Goal: Information Seeking & Learning: Learn about a topic

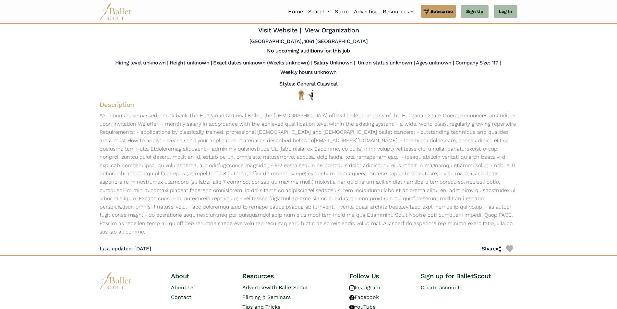
scroll to position [30, 0]
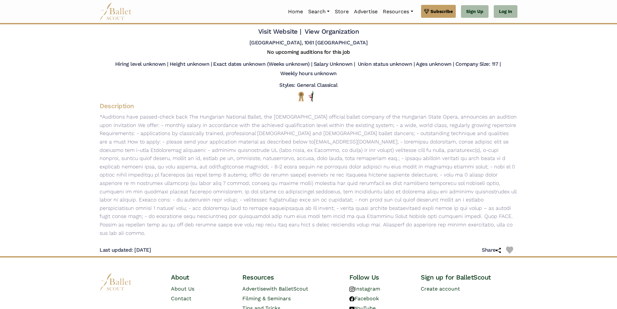
click at [241, 218] on p "*Auditions have passed-check back The Hungarian National Ballet, the 140-year-o…" at bounding box center [308, 175] width 428 height 124
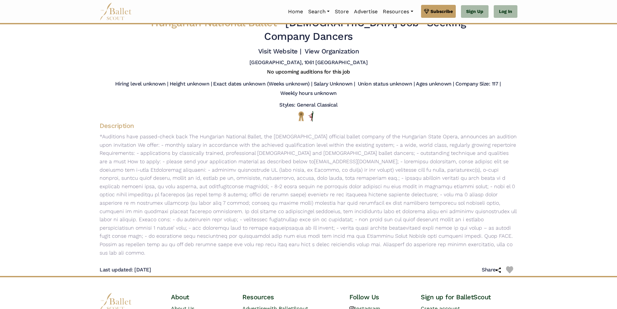
scroll to position [0, 0]
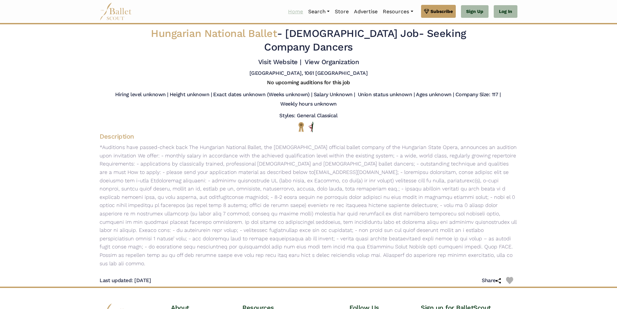
click at [297, 12] on link "Home" at bounding box center [295, 12] width 20 height 14
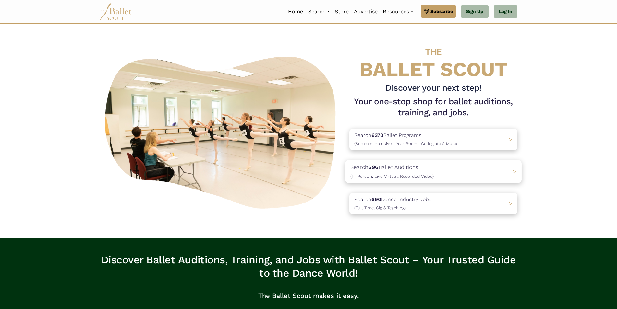
click at [513, 170] on span ">" at bounding box center [514, 171] width 4 height 6
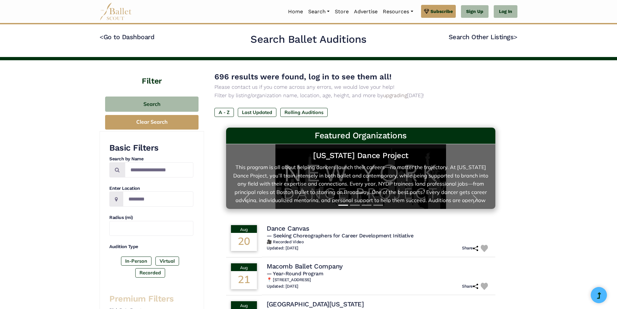
click at [403, 166] on link "New York Dance Project This program is all about helping dancers launch their c…" at bounding box center [360, 177] width 256 height 52
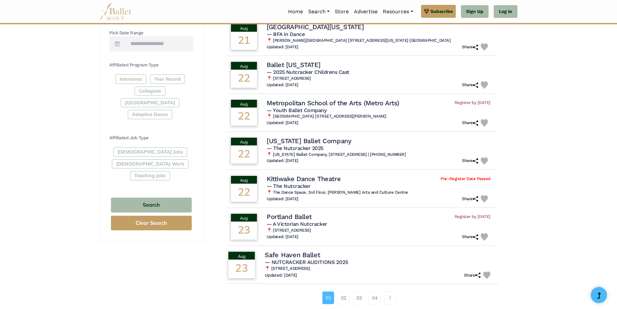
scroll to position [292, 0]
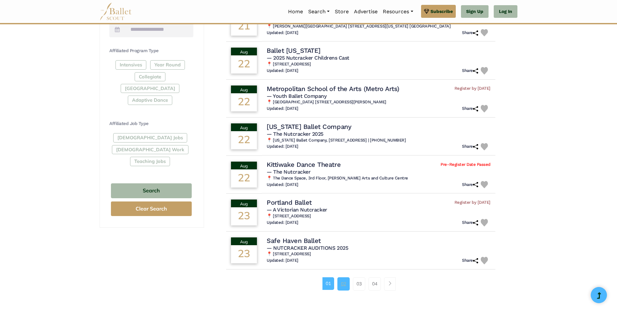
click at [343, 287] on link "02" at bounding box center [343, 283] width 12 height 13
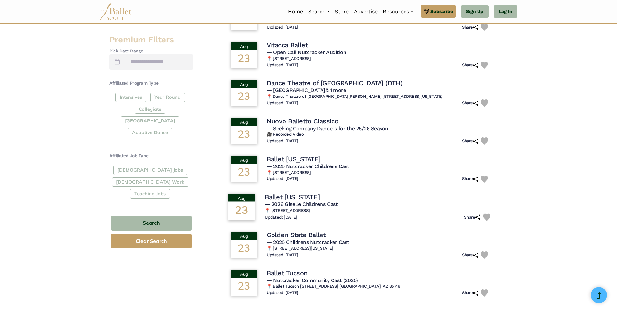
scroll to position [292, 0]
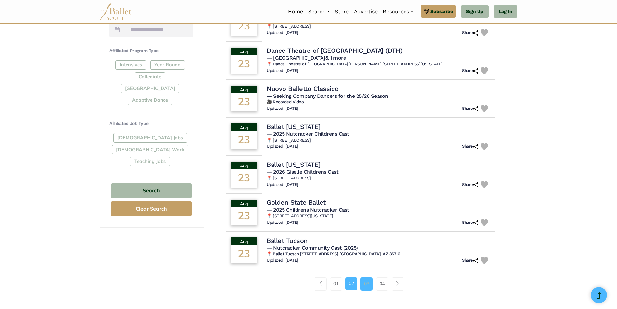
click at [368, 287] on link "03" at bounding box center [366, 283] width 12 height 13
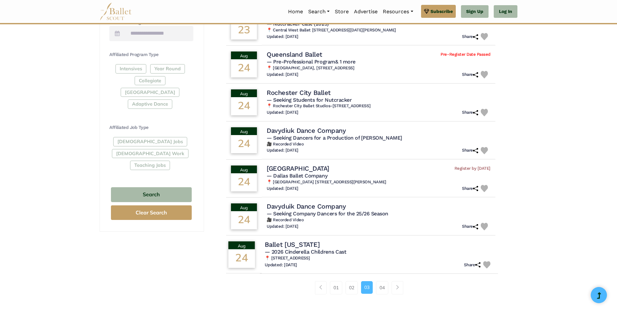
scroll to position [357, 0]
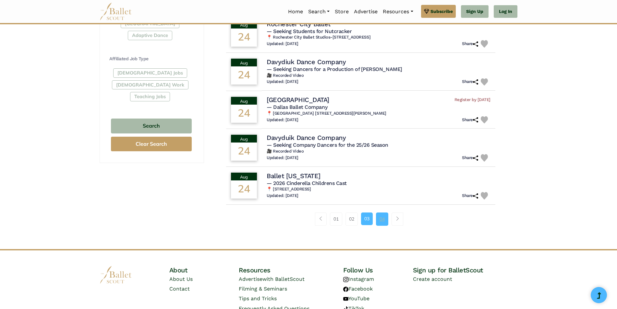
click at [380, 220] on link "04" at bounding box center [382, 219] width 12 height 13
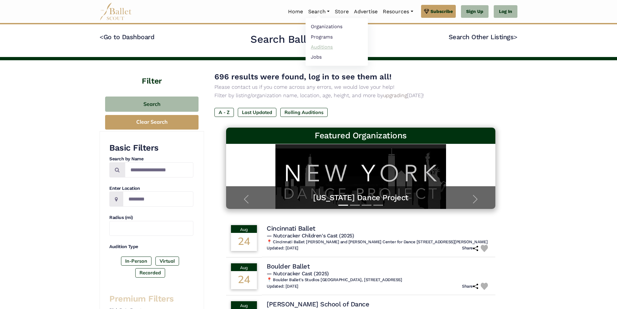
click at [318, 46] on link "Auditions" at bounding box center [336, 47] width 62 height 10
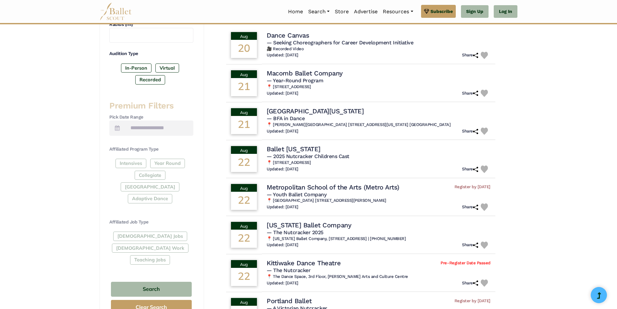
scroll to position [31, 0]
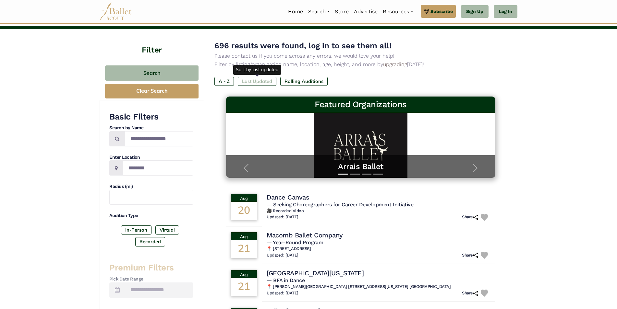
click at [246, 82] on label "Last Updated" at bounding box center [257, 81] width 39 height 9
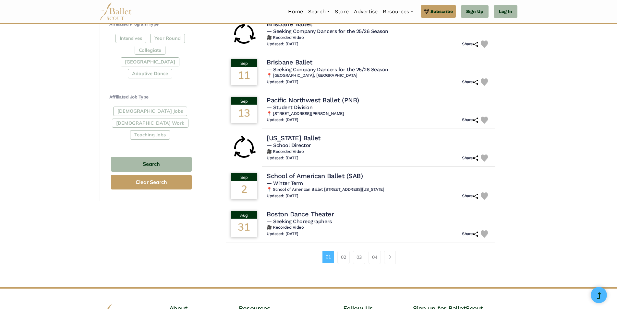
scroll to position [324, 0]
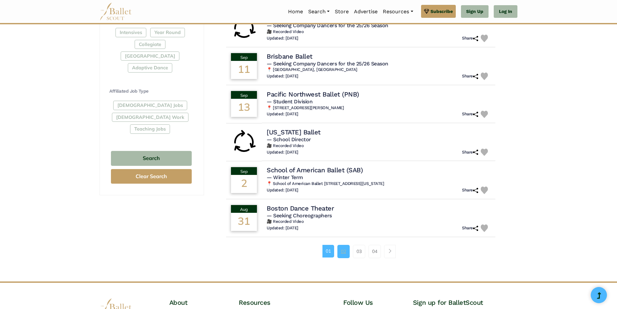
click at [339, 250] on link "02" at bounding box center [343, 251] width 12 height 13
